Goal: Task Accomplishment & Management: Complete application form

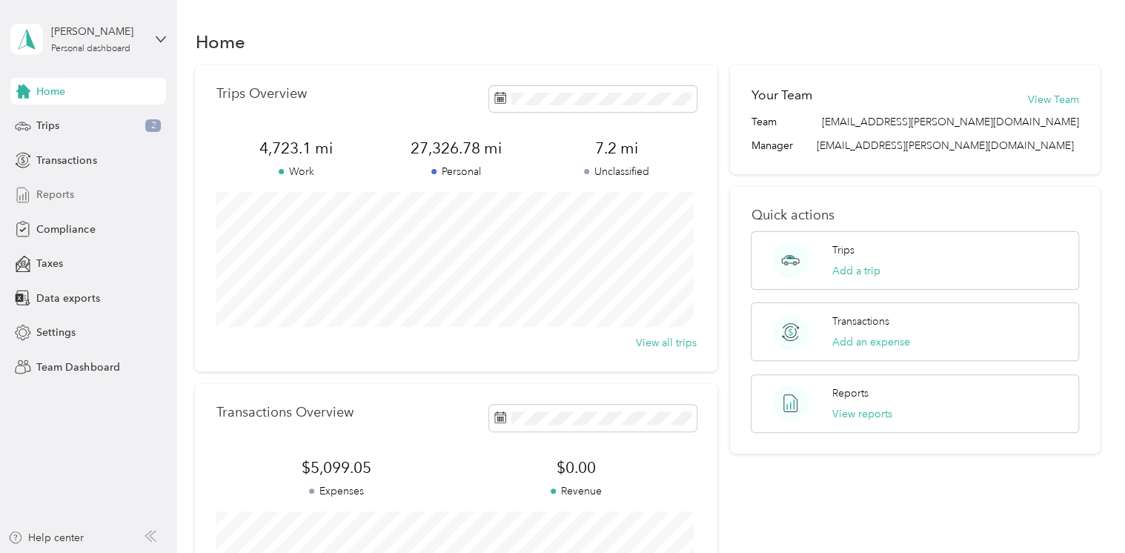
click at [58, 199] on span "Reports" at bounding box center [55, 195] width 38 height 16
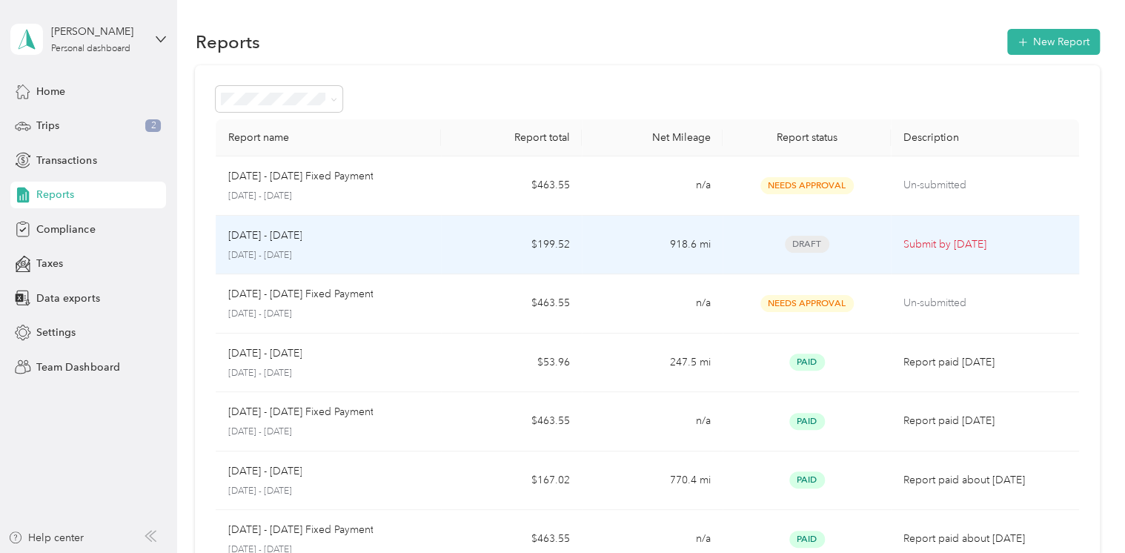
click at [333, 242] on div "[DATE] - [DATE]" at bounding box center [329, 236] width 202 height 16
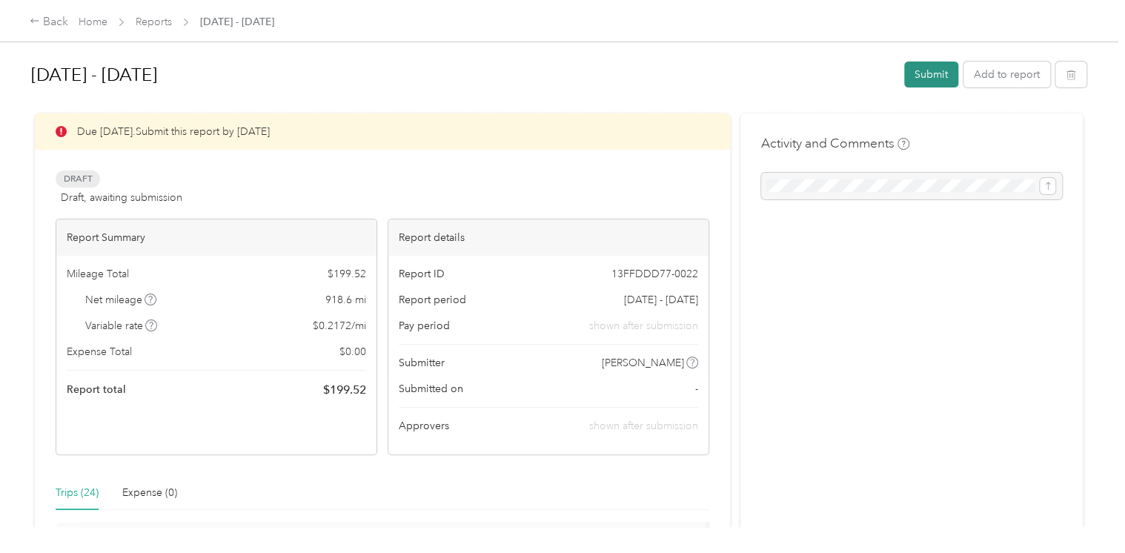
click at [933, 70] on button "Submit" at bounding box center [931, 75] width 54 height 26
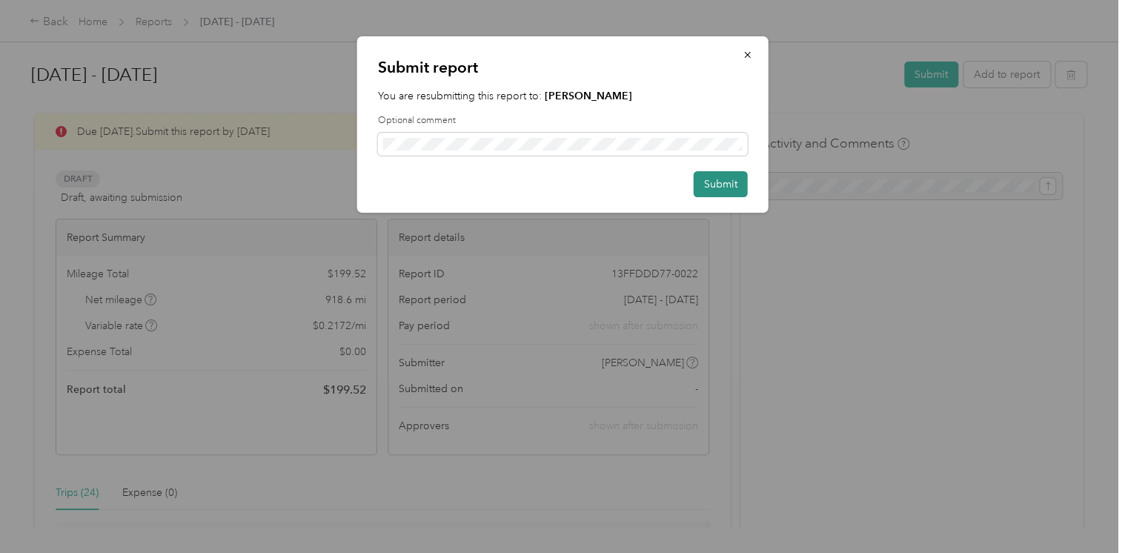
click at [735, 180] on button "Submit" at bounding box center [721, 184] width 54 height 26
